Goal: Information Seeking & Learning: Find specific fact

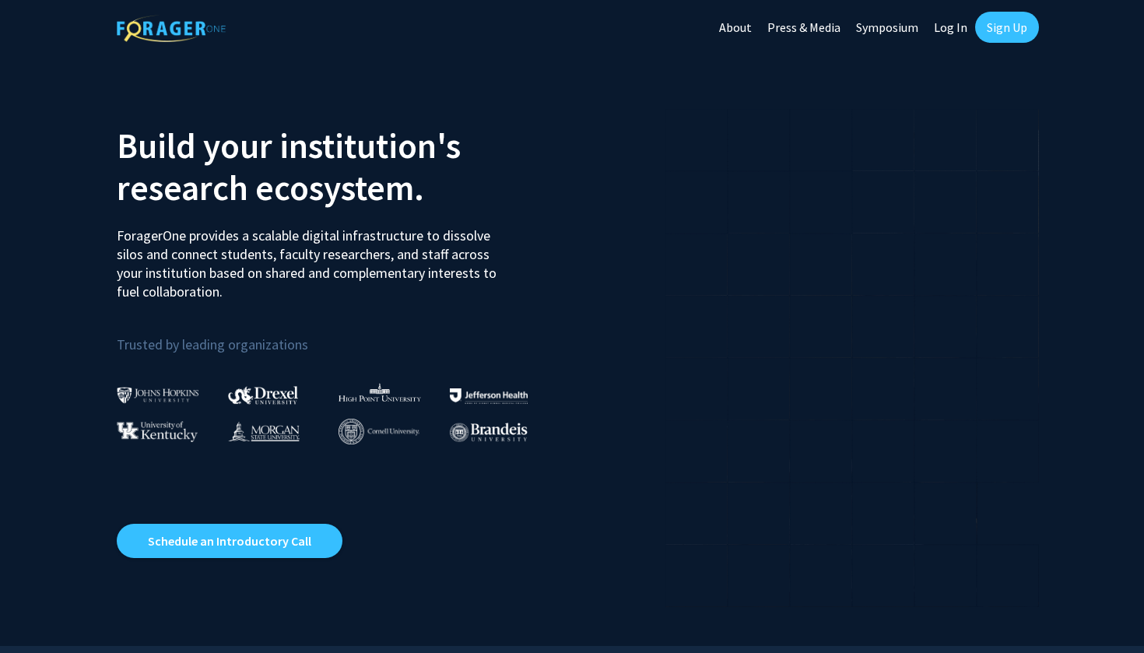
click at [947, 33] on link "Log In" at bounding box center [950, 27] width 49 height 54
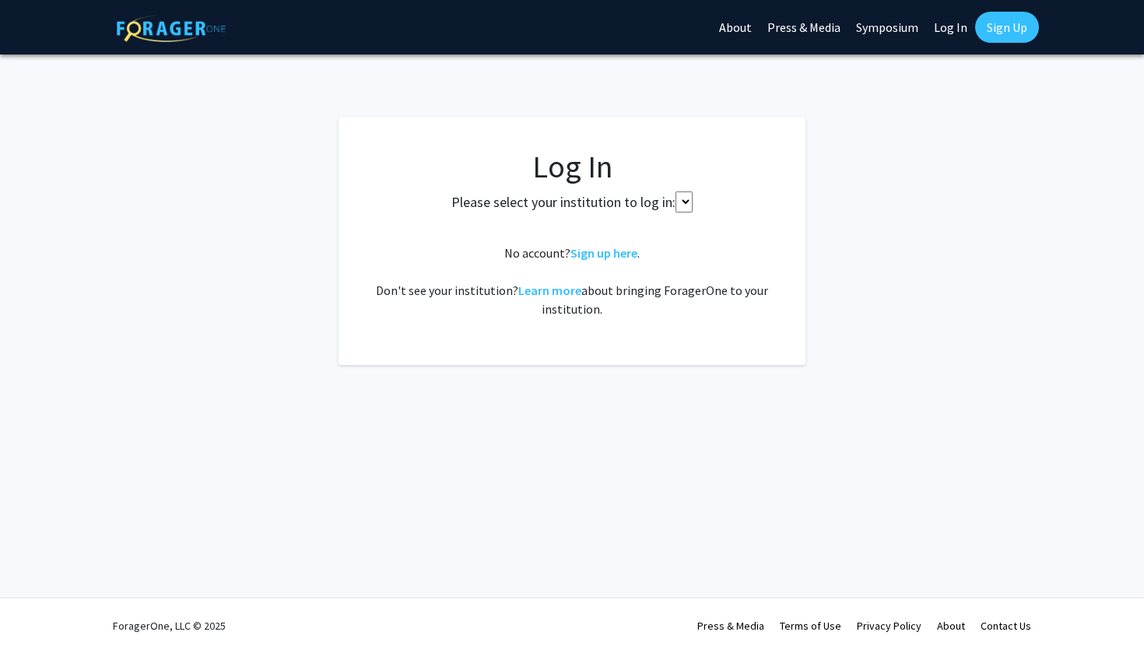
select select
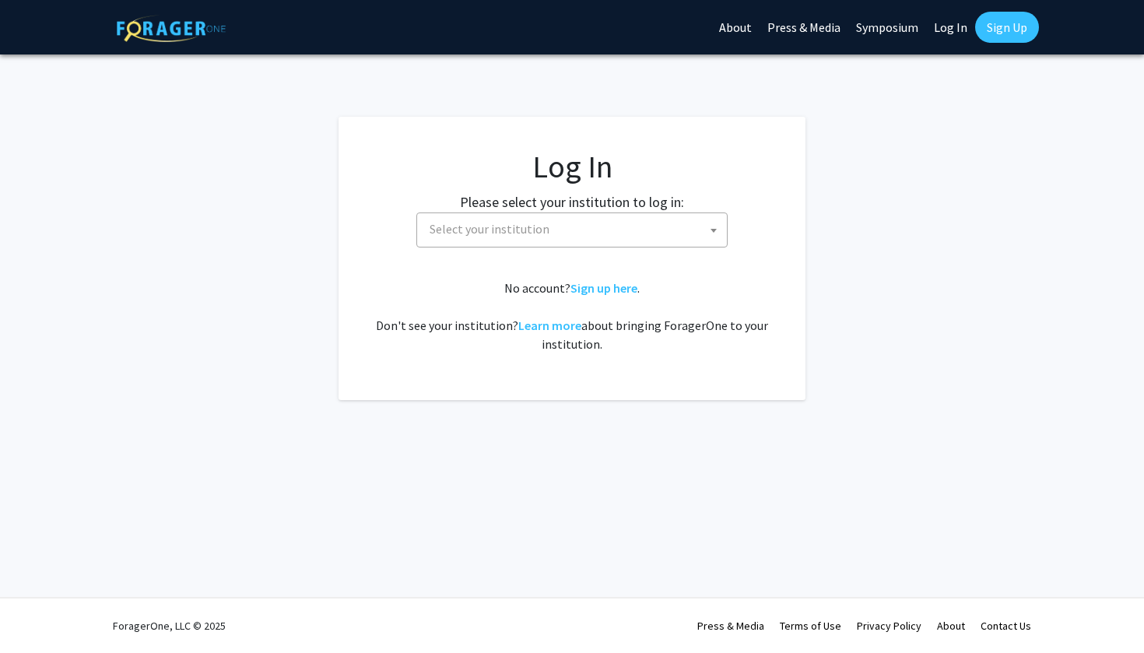
click at [604, 220] on span "Select your institution" at bounding box center [576, 229] width 304 height 32
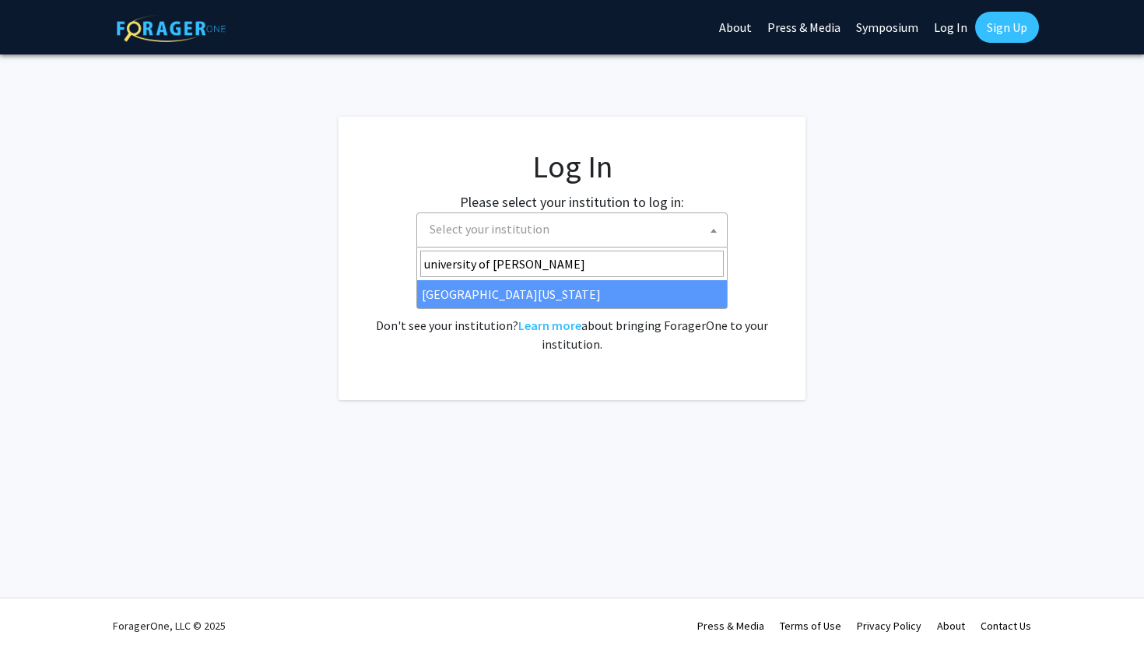
type input "university of [PERSON_NAME]"
select select "13"
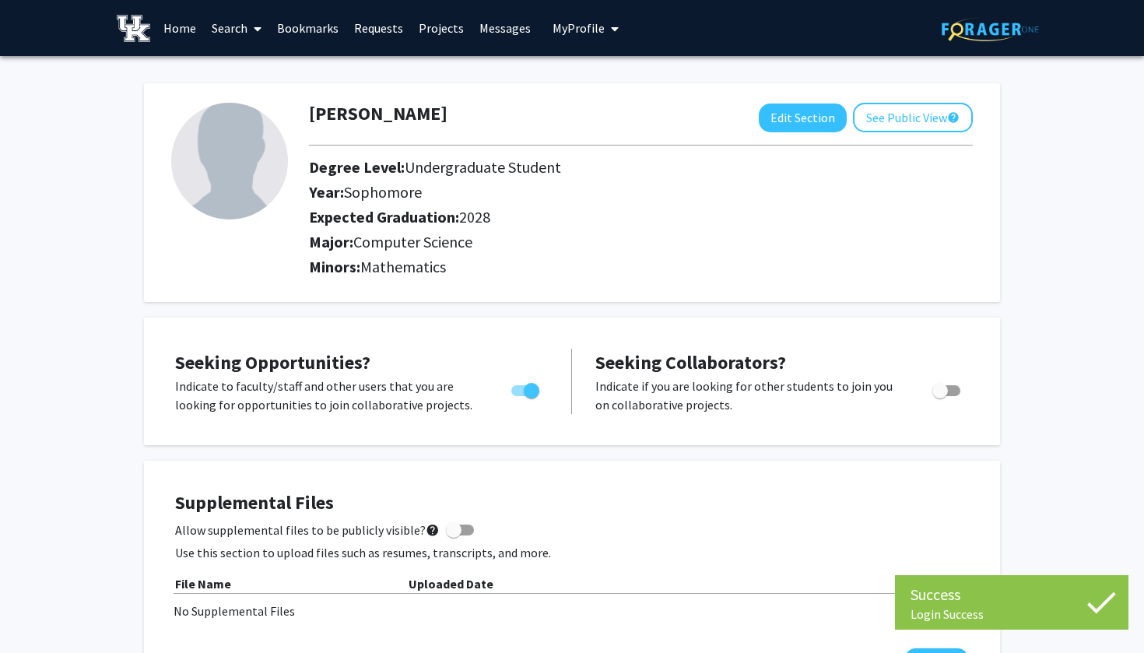
click at [426, 28] on link "Projects" at bounding box center [441, 28] width 61 height 54
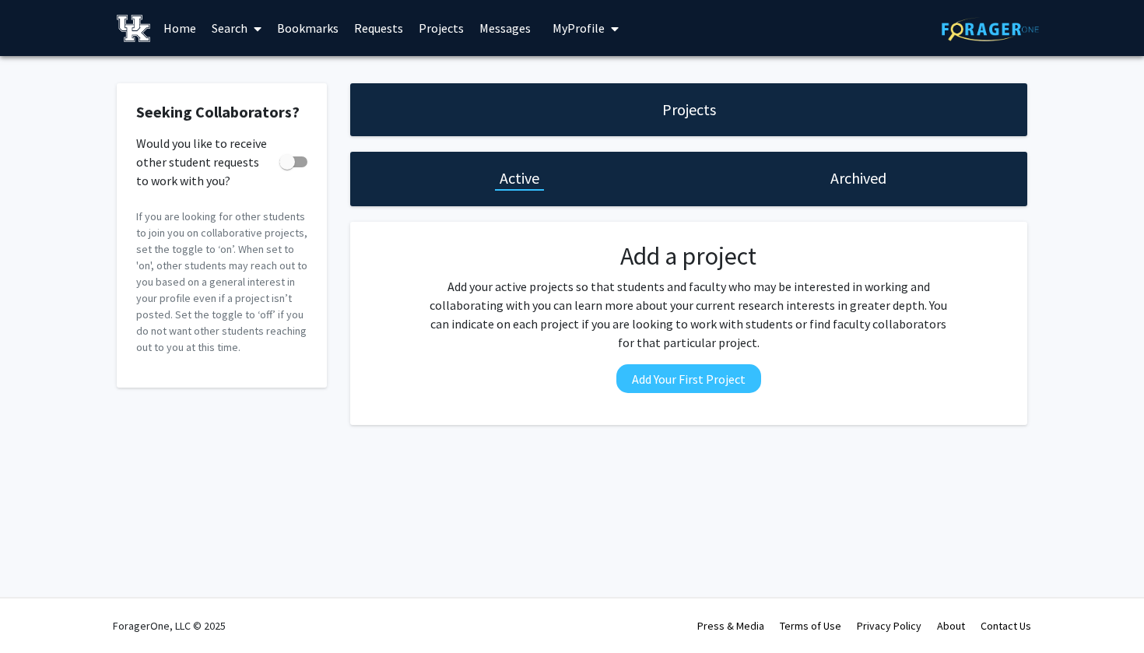
click at [490, 19] on link "Messages" at bounding box center [505, 28] width 67 height 54
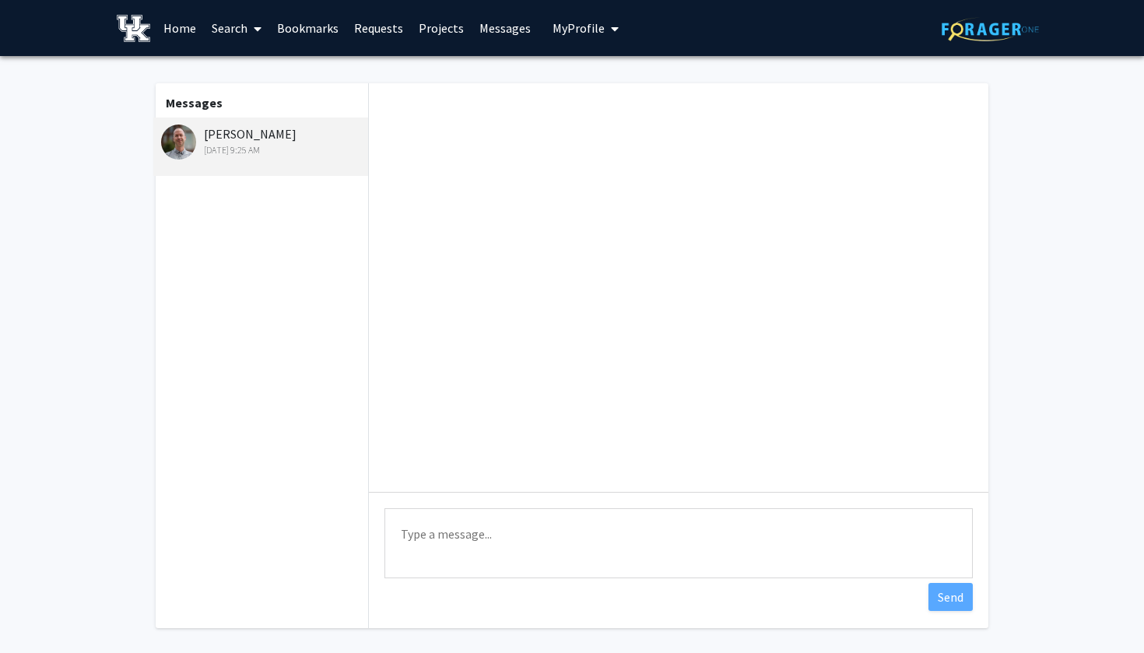
scroll to position [1111, 0]
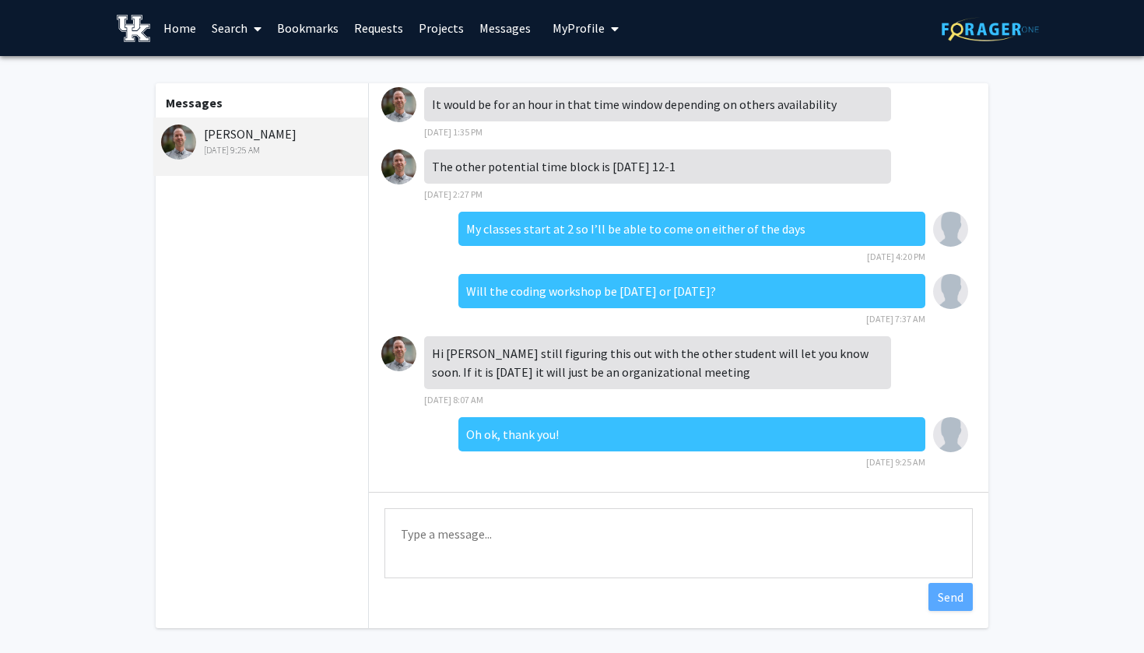
click at [185, 140] on img at bounding box center [178, 142] width 35 height 35
click at [174, 34] on link "Home" at bounding box center [180, 28] width 48 height 54
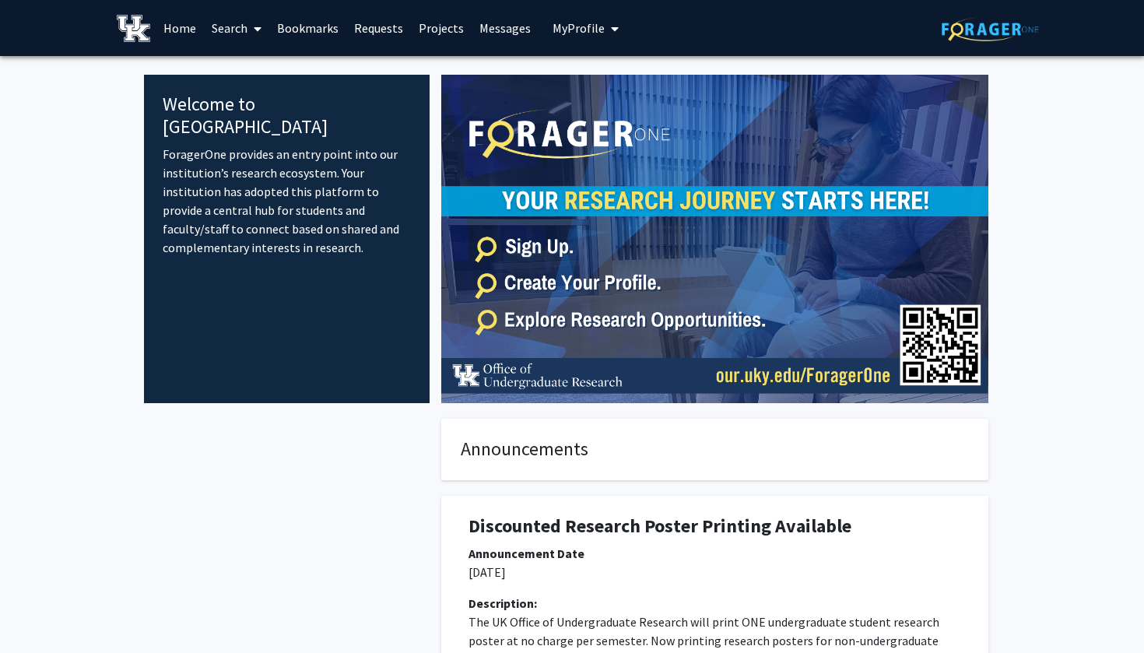
click at [241, 23] on link "Search" at bounding box center [236, 28] width 65 height 54
click at [256, 64] on span "Faculty/Staff" at bounding box center [261, 71] width 114 height 31
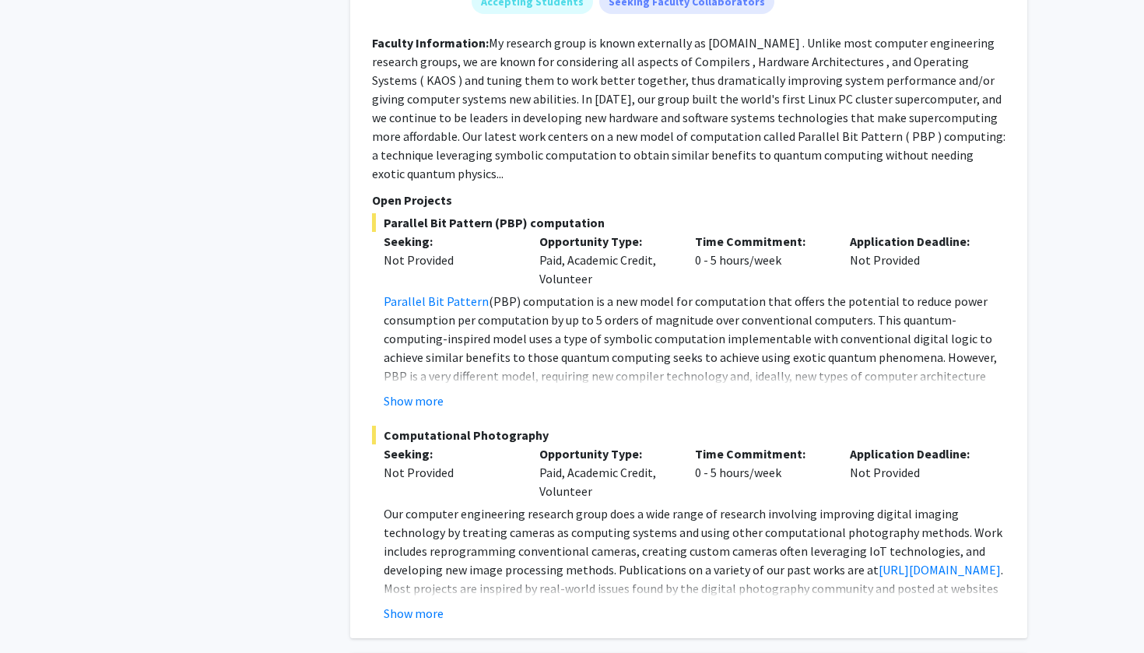
scroll to position [1128, 0]
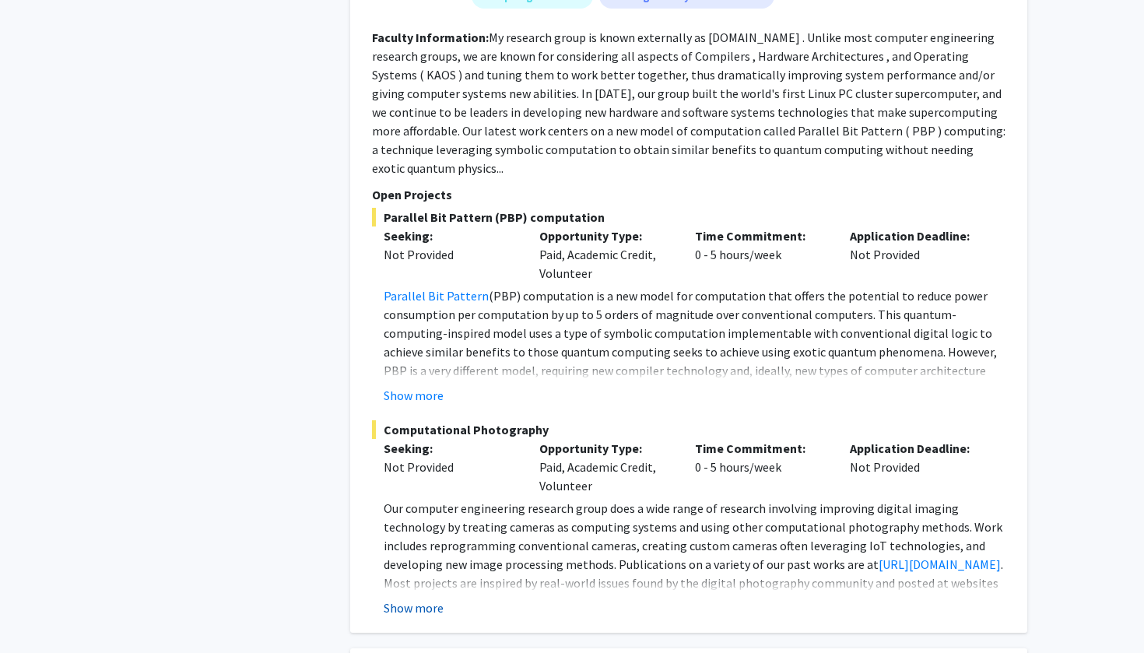
click at [421, 599] on button "Show more" at bounding box center [414, 608] width 60 height 19
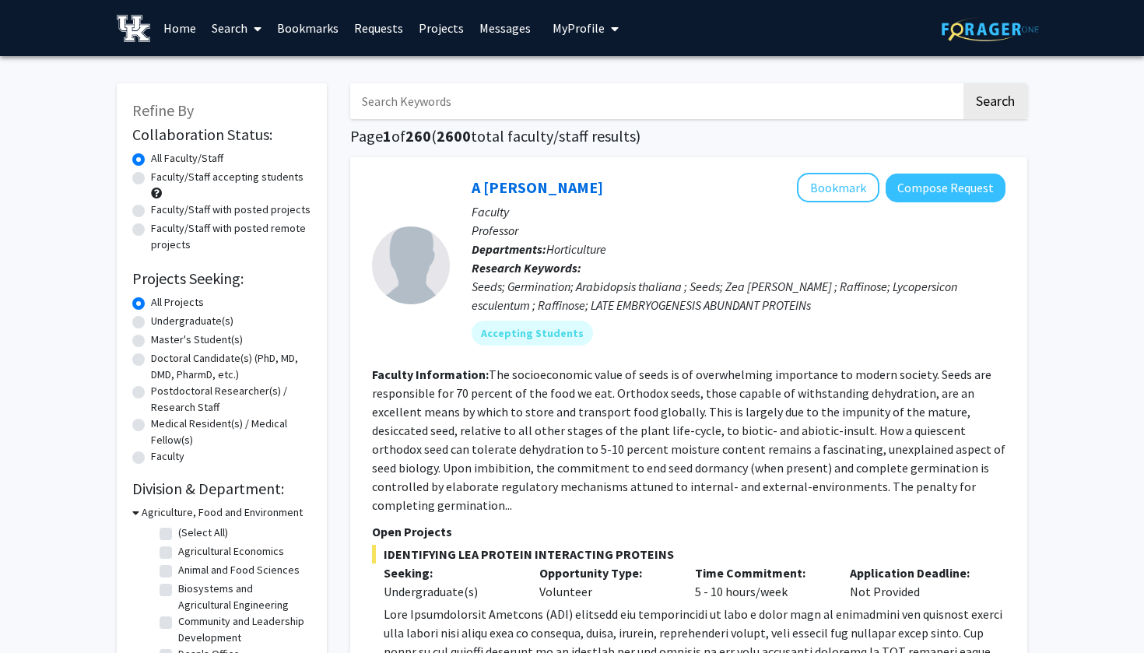
scroll to position [0, 0]
click at [495, 107] on input "Search Keywords" at bounding box center [655, 101] width 611 height 36
type input "AI"
click at [995, 104] on button "Search" at bounding box center [996, 101] width 64 height 36
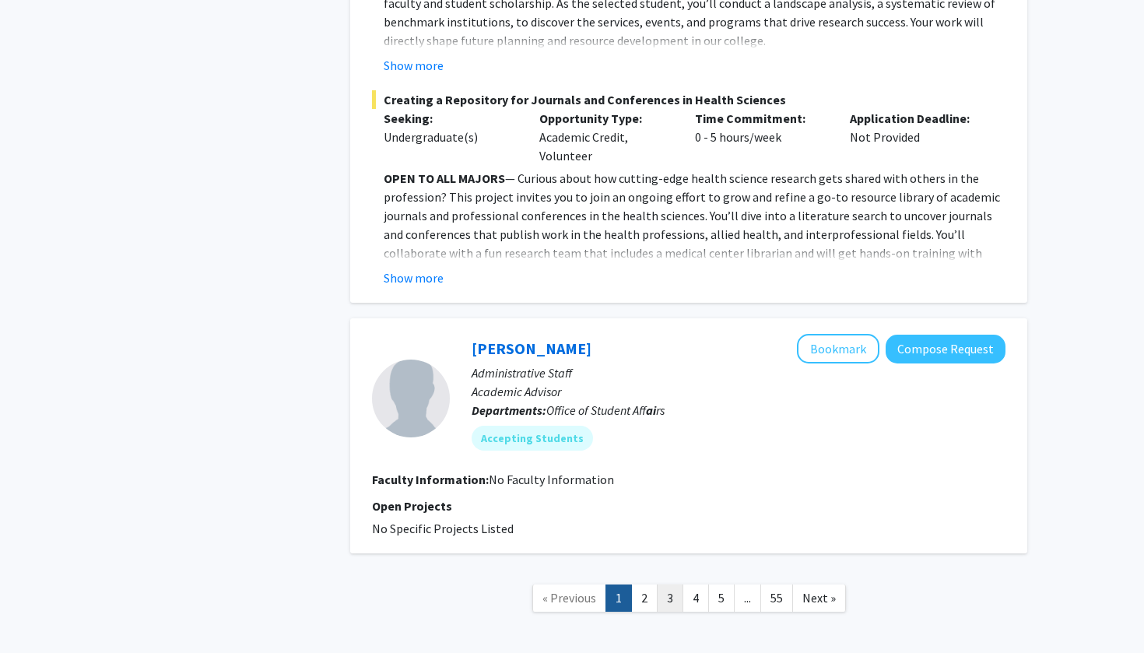
scroll to position [4303, 0]
click at [649, 585] on link "2" at bounding box center [644, 598] width 26 height 27
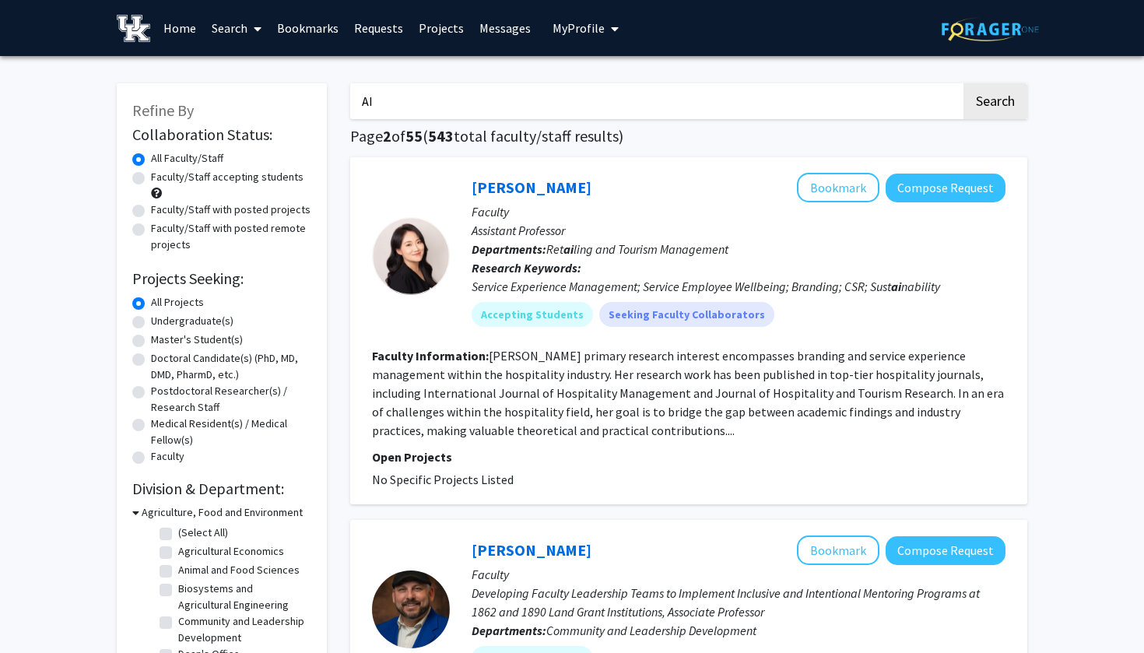
click at [151, 322] on label "Undergraduate(s)" at bounding box center [192, 321] width 83 height 16
click at [151, 322] on input "Undergraduate(s)" at bounding box center [156, 318] width 10 height 10
radio input "true"
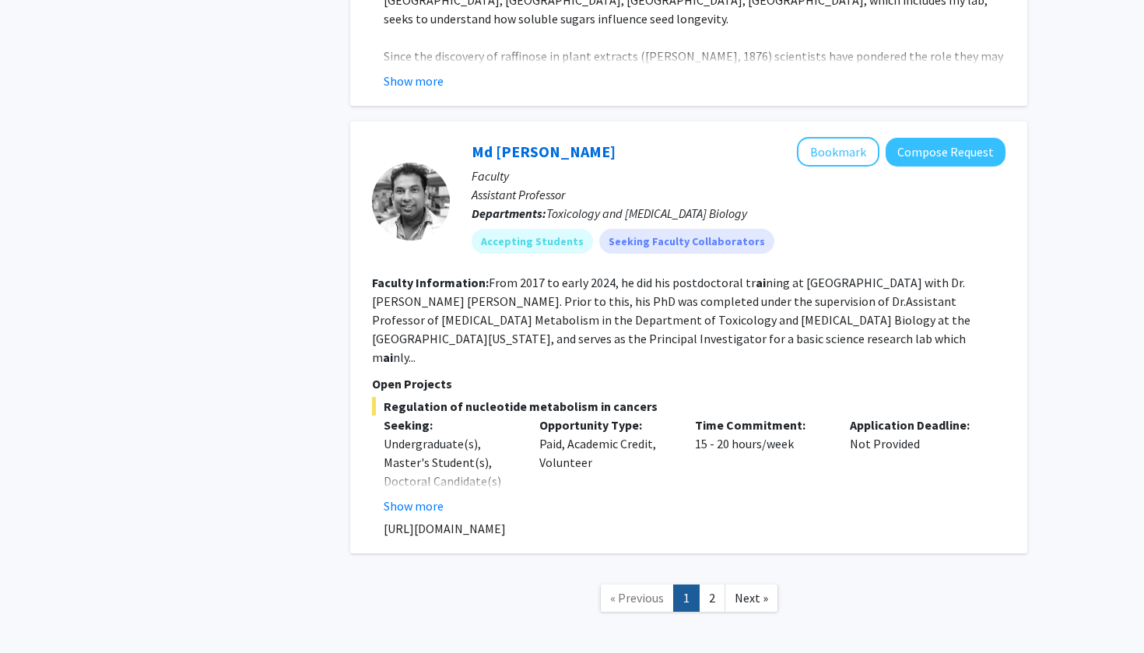
scroll to position [5683, 0]
click at [710, 585] on link "2" at bounding box center [712, 598] width 26 height 27
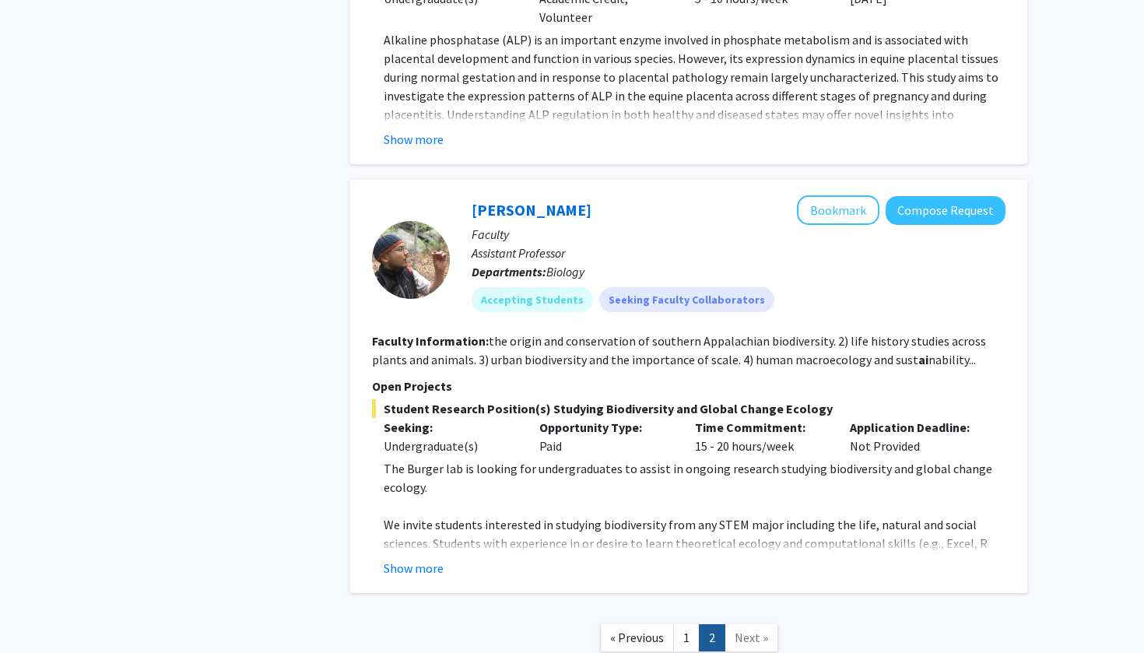
scroll to position [3959, 0]
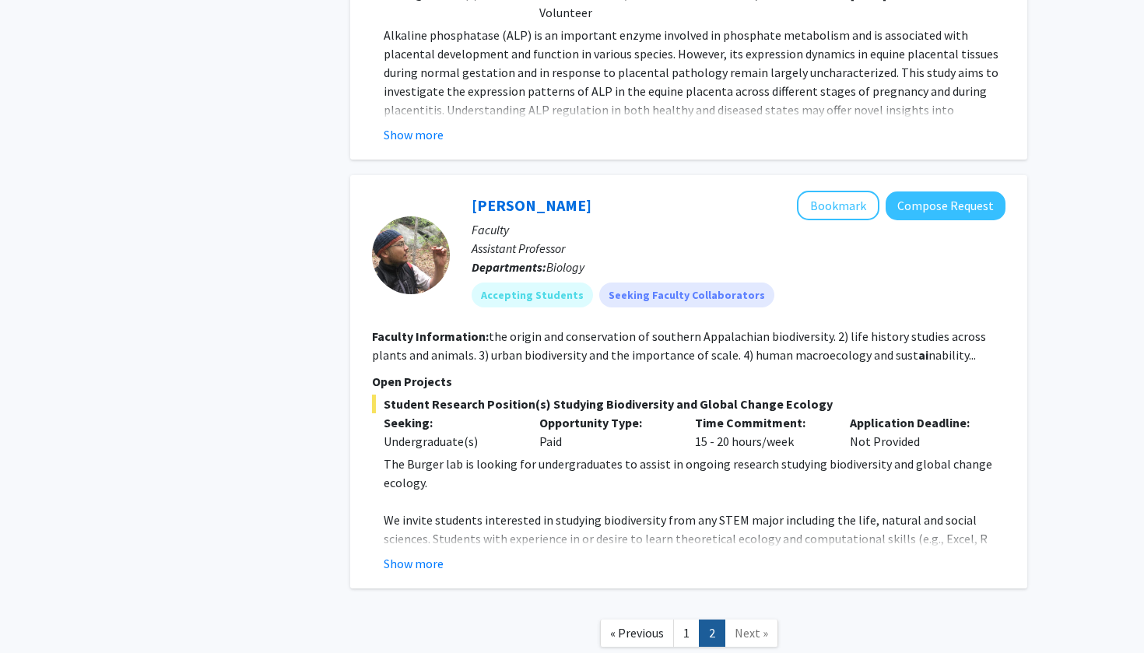
click at [744, 625] on span "Next »" at bounding box center [751, 633] width 33 height 16
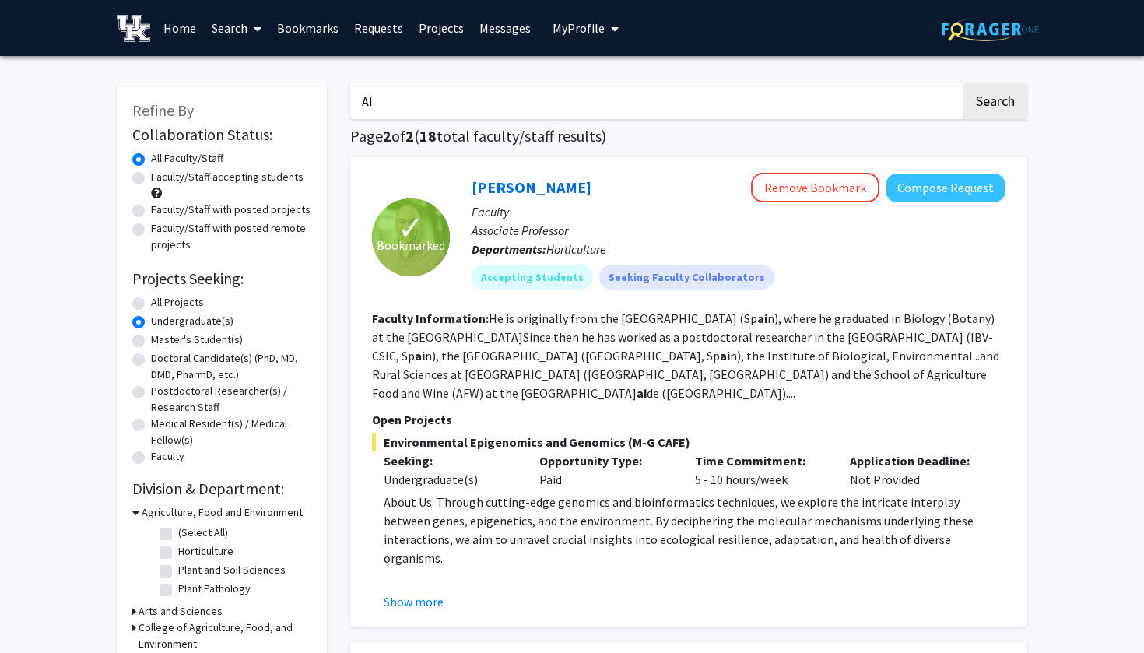
scroll to position [0, 0]
click at [452, 103] on input "AI" at bounding box center [655, 101] width 611 height 36
type input "A"
type input "[PERSON_NAME]"
click at [995, 104] on button "Search" at bounding box center [996, 101] width 64 height 36
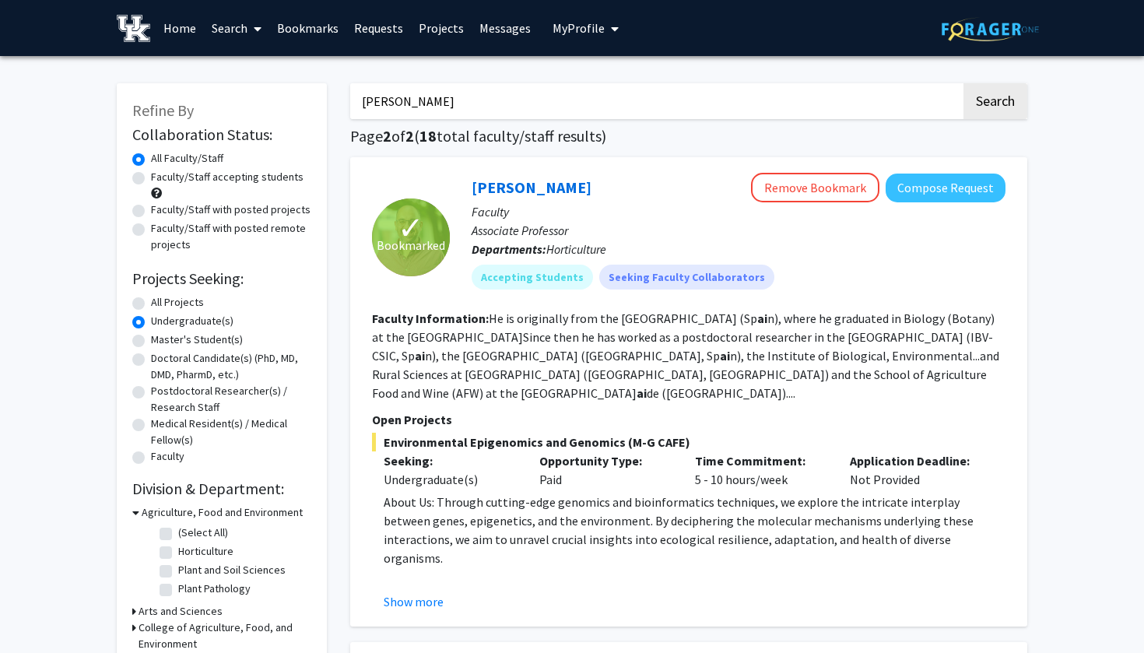
radio input "true"
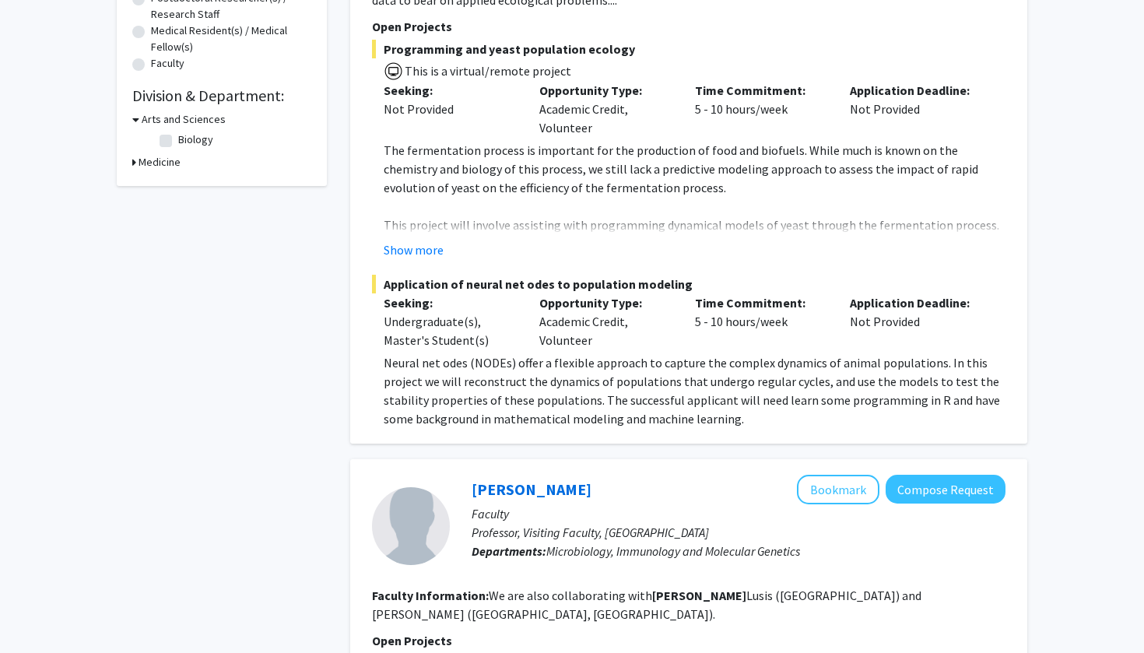
scroll to position [401, 0]
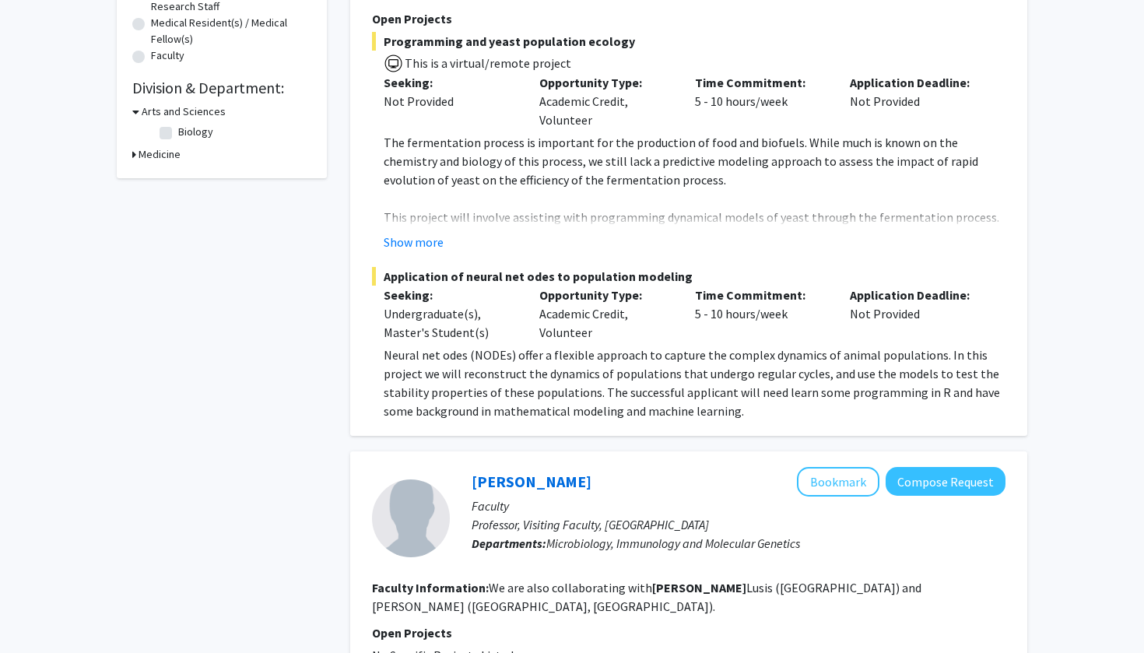
type input "[PERSON_NAME]"
click at [385, 279] on span "Application of neural net odes to population modeling" at bounding box center [689, 276] width 634 height 19
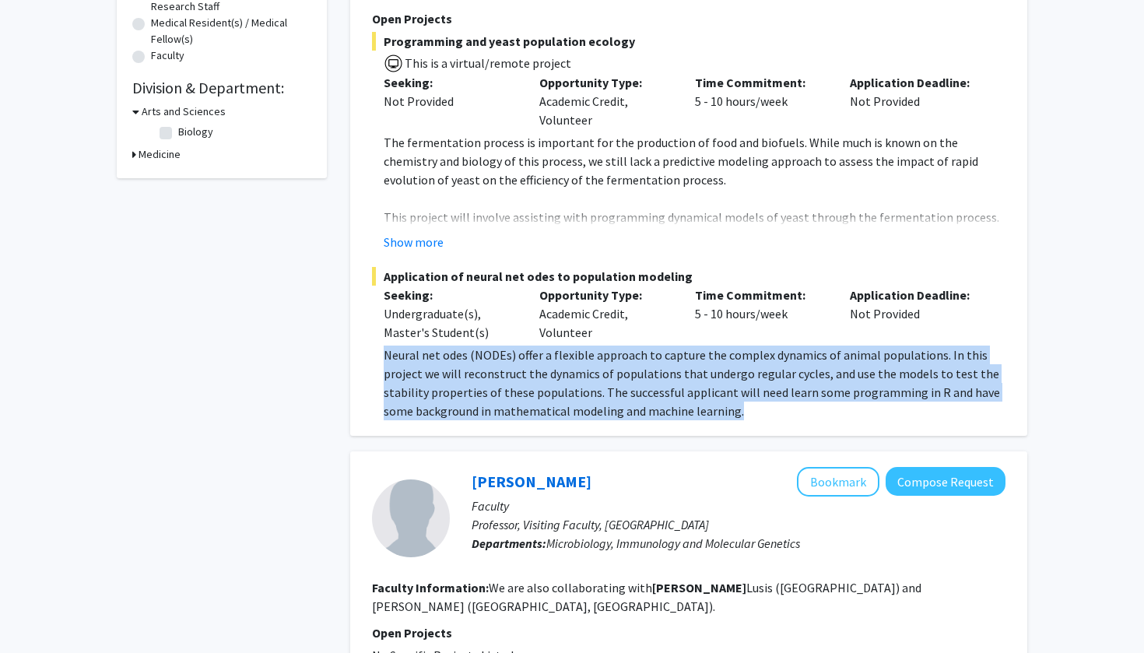
drag, startPoint x: 386, startPoint y: 357, endPoint x: 774, endPoint y: 410, distance: 391.2
click at [774, 410] on p "Neural net odes (NODEs) offer a flexible approach to capture the complex dynami…" at bounding box center [695, 383] width 622 height 75
copy p "Neural net odes (NODEs) offer a flexible approach to capture the complex dynami…"
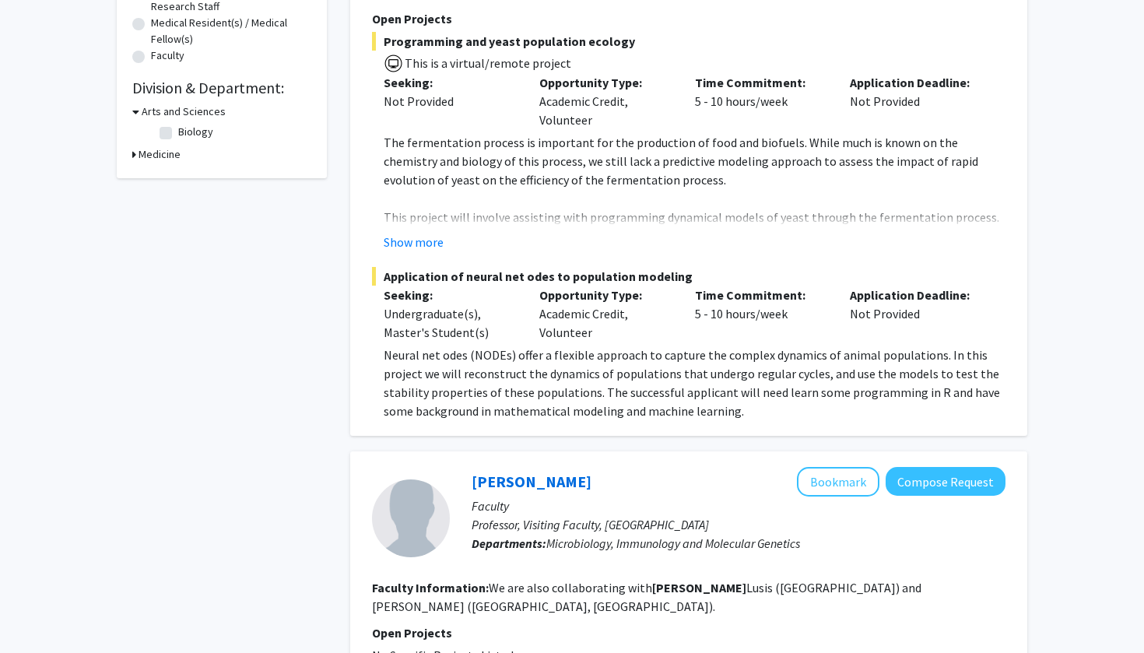
click at [633, 410] on p "Neural net odes (NODEs) offer a flexible approach to capture the complex dynami…" at bounding box center [695, 383] width 622 height 75
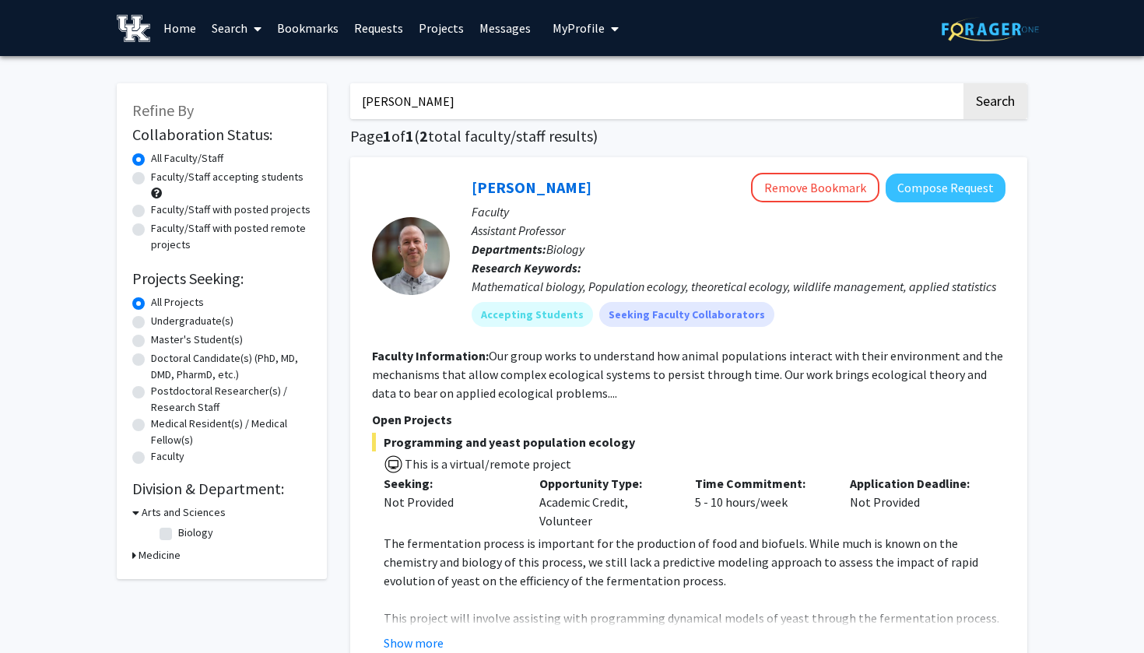
scroll to position [0, 0]
